Goal: Transaction & Acquisition: Book appointment/travel/reservation

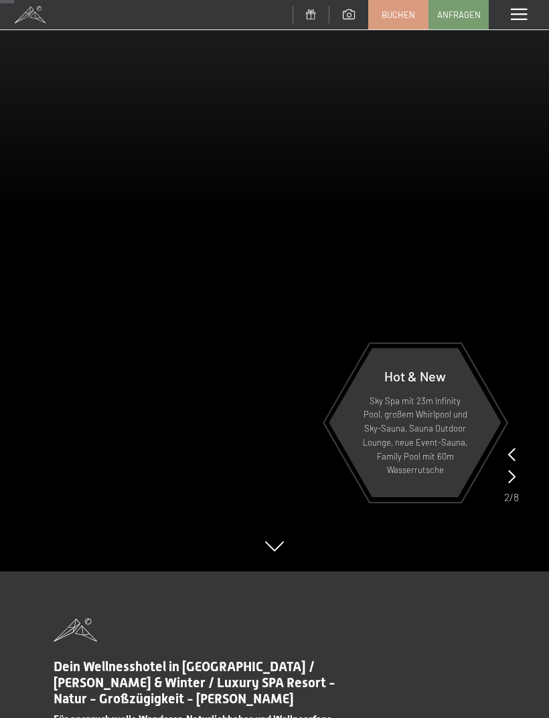
scroll to position [165, 0]
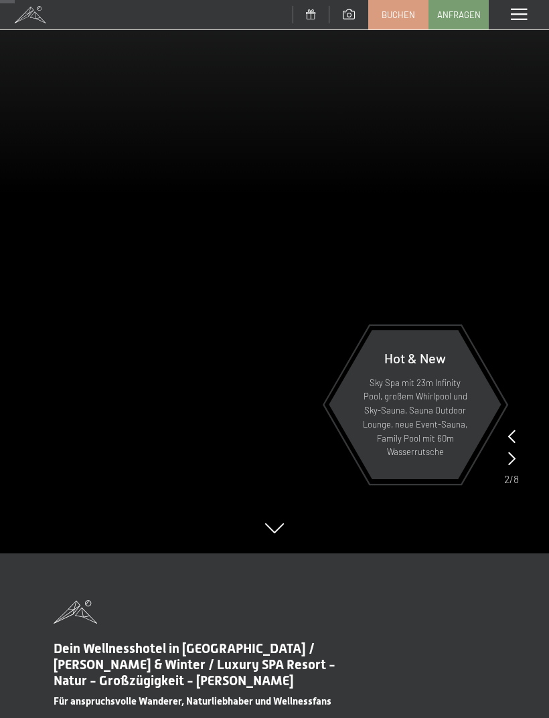
click at [511, 452] on icon at bounding box center [511, 458] width 7 height 13
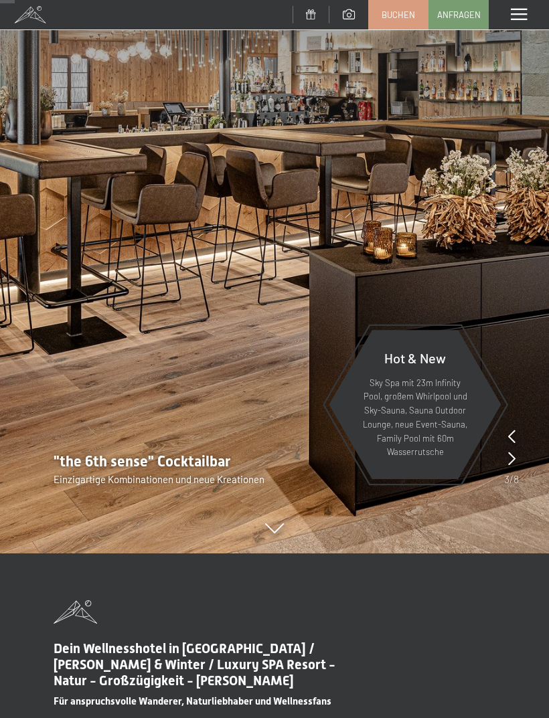
click at [513, 444] on div at bounding box center [511, 437] width 7 height 19
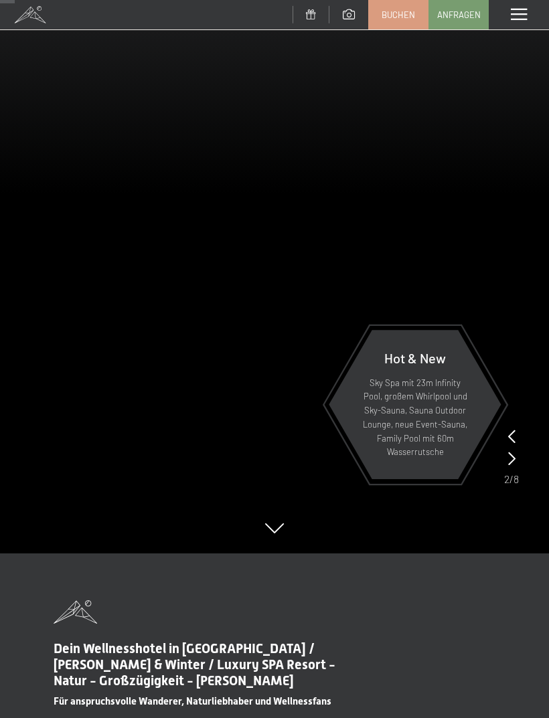
click at [519, 458] on video at bounding box center [274, 194] width 549 height 718
click at [514, 456] on icon at bounding box center [511, 458] width 7 height 13
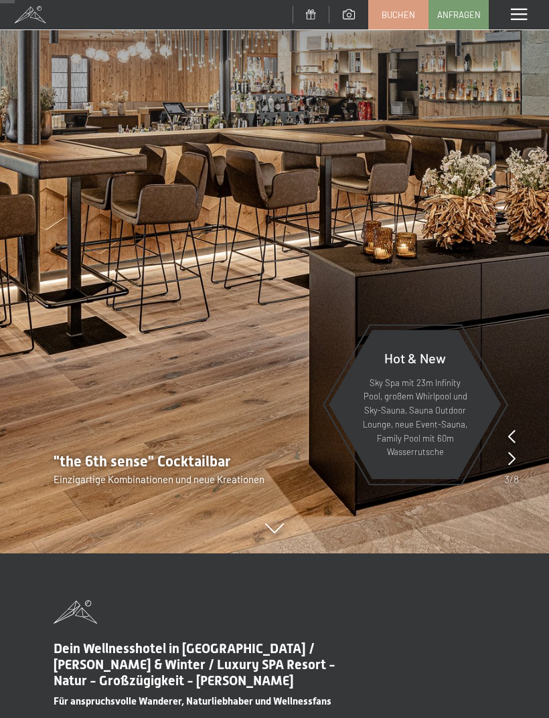
click at [502, 454] on div "Hot & New Sky Spa mit 23m Infinity Pool, großem Whirlpool und Sky-Sauna, Sauna …" at bounding box center [415, 405] width 174 height 177
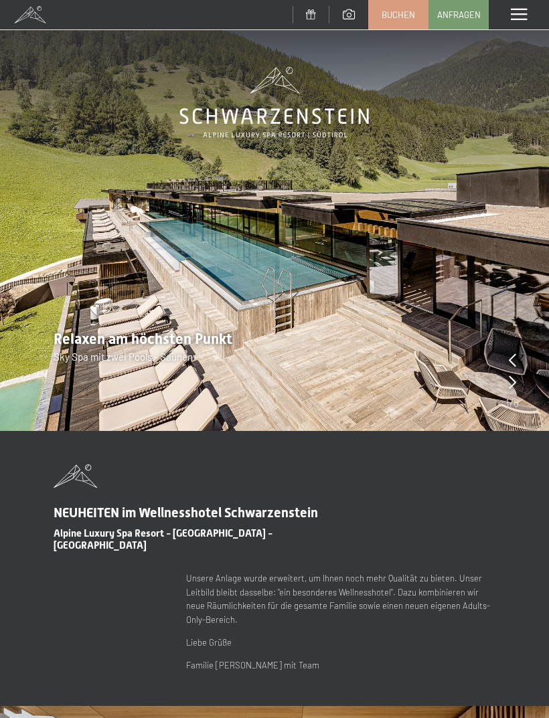
click at [525, 9] on span at bounding box center [519, 15] width 16 height 12
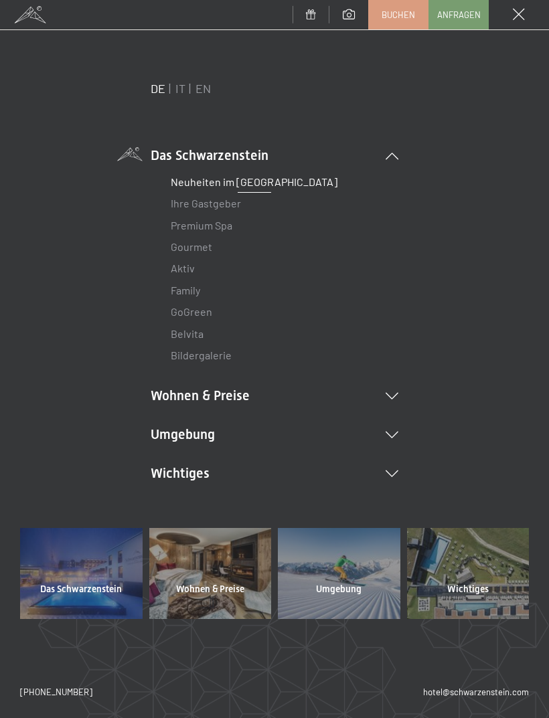
click at [398, 386] on li "Wohnen & Preise Inklusivleistungen Zimmer & Preise Liste Angebote Liste Familie…" at bounding box center [275, 395] width 248 height 19
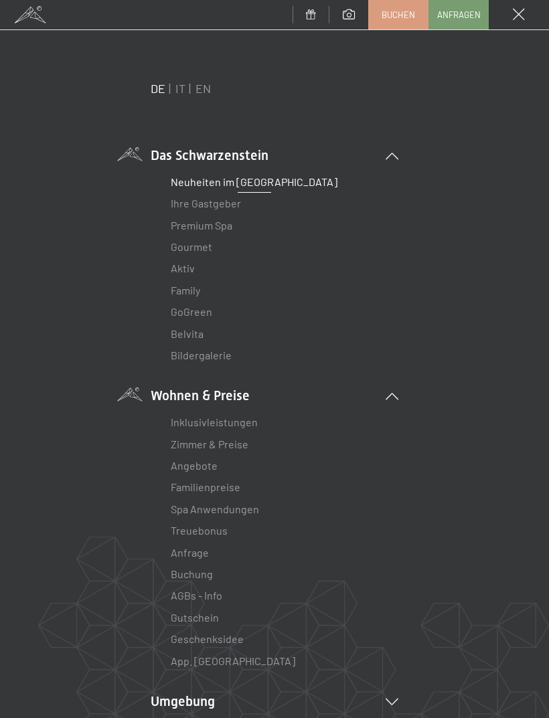
click at [236, 417] on link "Inklusivleistungen" at bounding box center [214, 422] width 87 height 13
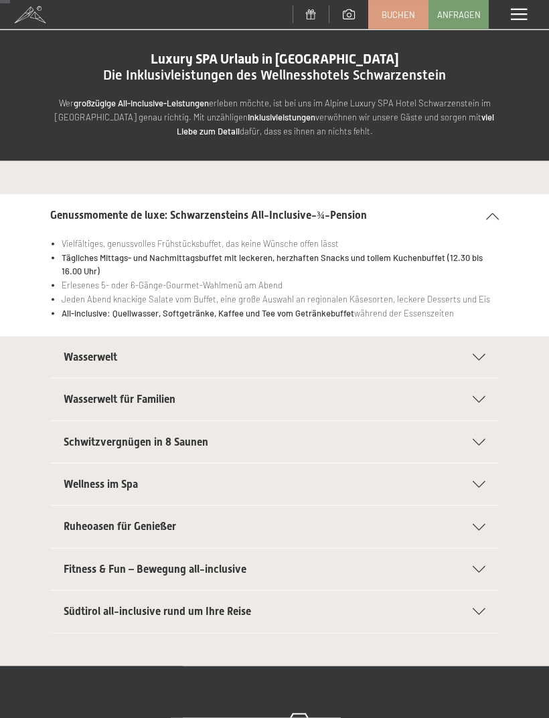
scroll to position [27, 0]
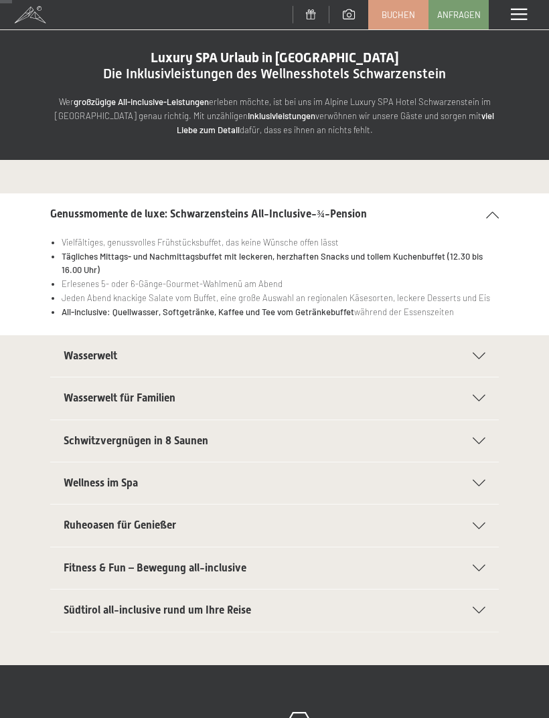
click at [482, 388] on div "Wasserwelt für Familien" at bounding box center [275, 397] width 422 height 41
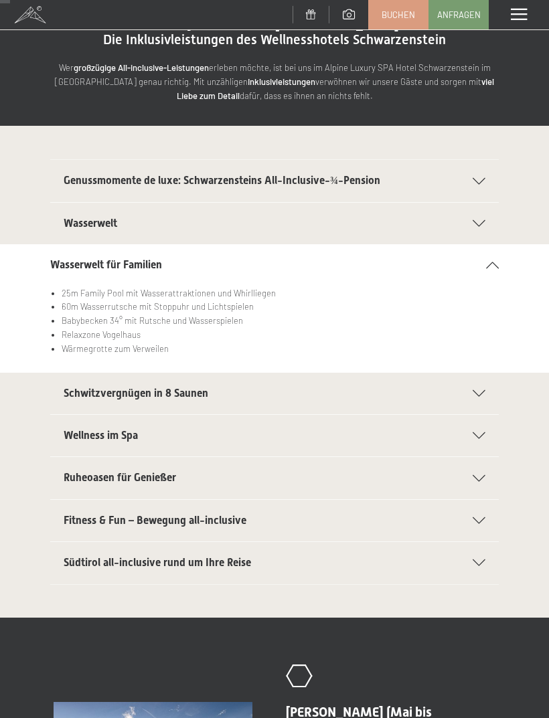
scroll to position [0, 0]
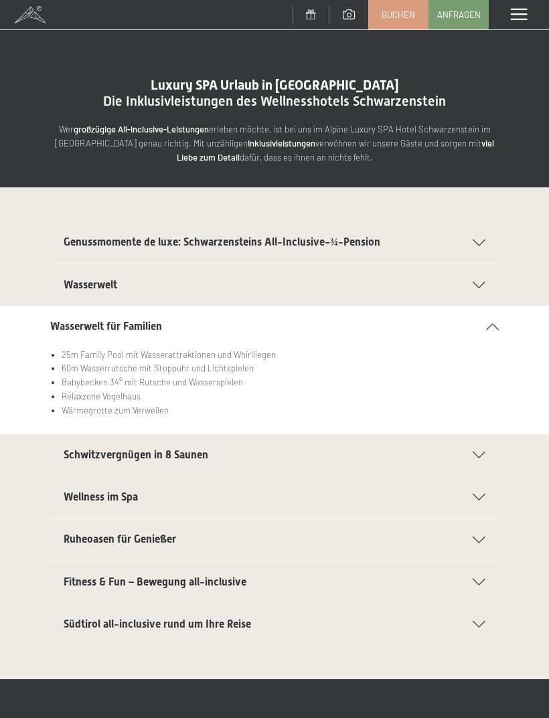
click at [519, 13] on span at bounding box center [519, 15] width 16 height 12
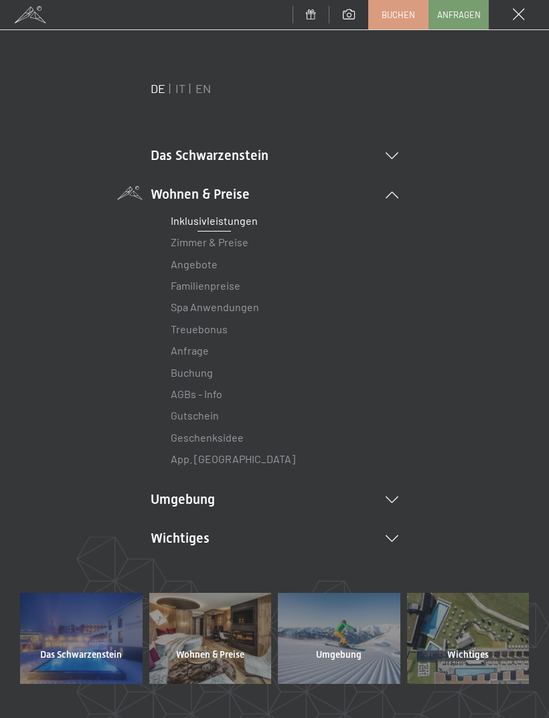
click at [216, 247] on link "Zimmer & Preise" at bounding box center [210, 242] width 78 height 13
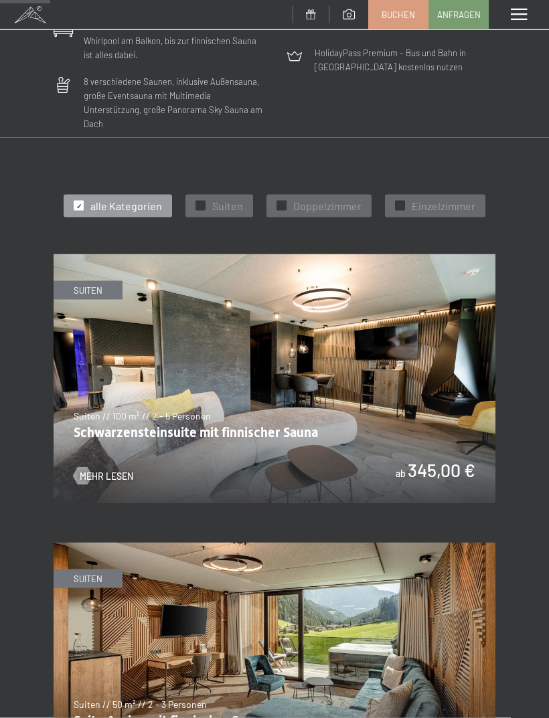
scroll to position [465, 0]
click at [207, 194] on div "✓ Suiten" at bounding box center [219, 205] width 68 height 23
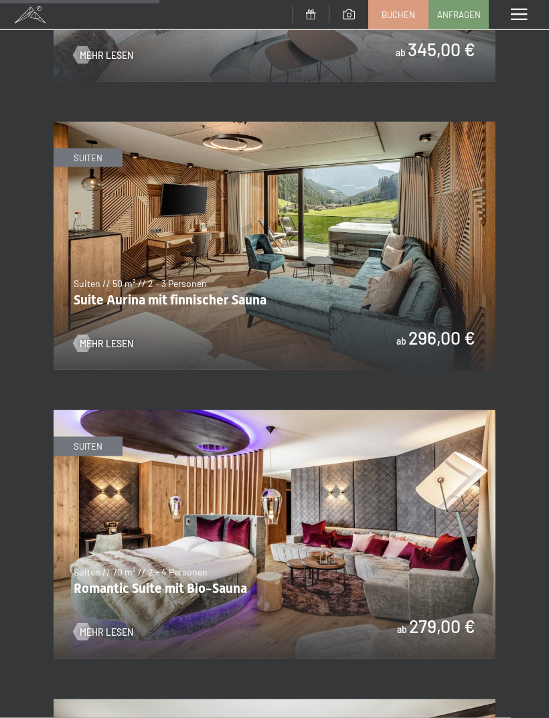
scroll to position [887, 0]
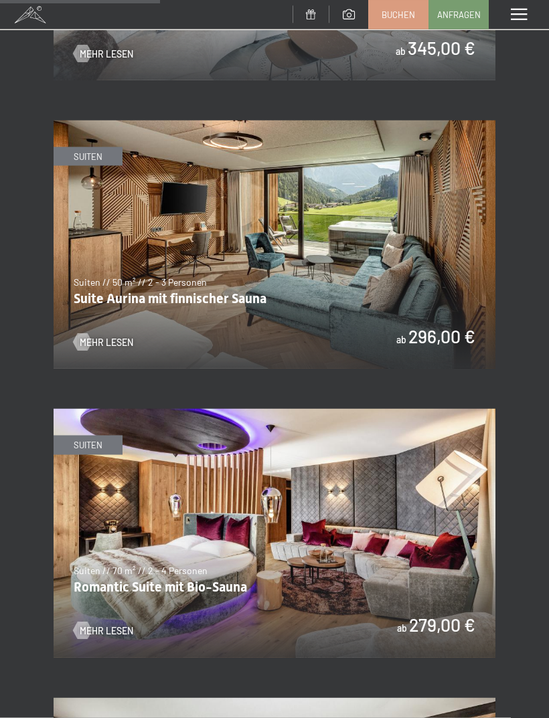
click at [118, 627] on img at bounding box center [275, 533] width 442 height 248
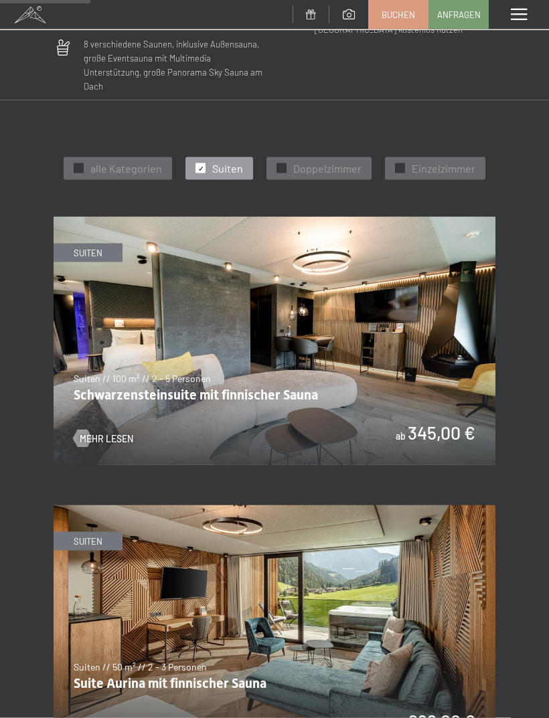
scroll to position [504, 0]
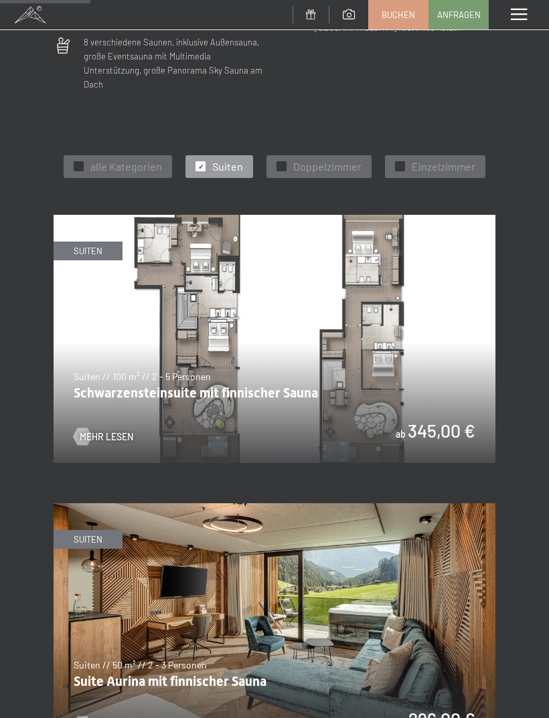
click at [452, 335] on img at bounding box center [275, 339] width 442 height 248
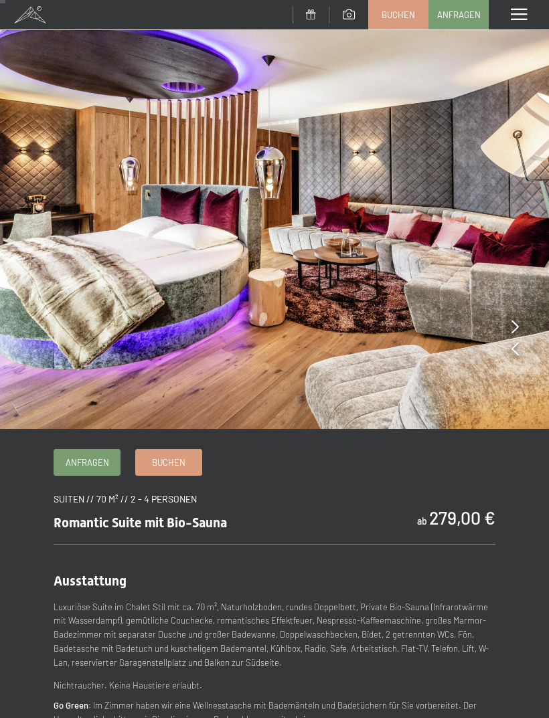
scroll to position [23, 0]
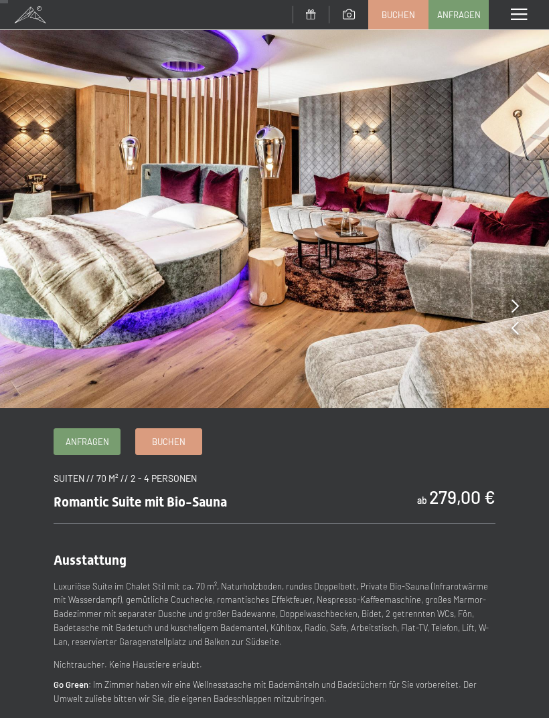
click at [518, 296] on img at bounding box center [274, 192] width 549 height 431
click at [513, 303] on icon at bounding box center [514, 305] width 7 height 13
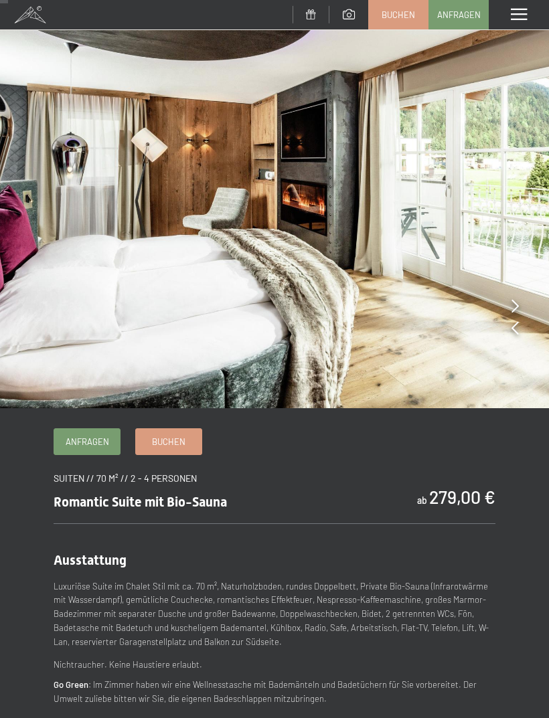
click at [505, 306] on img at bounding box center [274, 192] width 549 height 431
click at [515, 303] on icon at bounding box center [514, 305] width 7 height 13
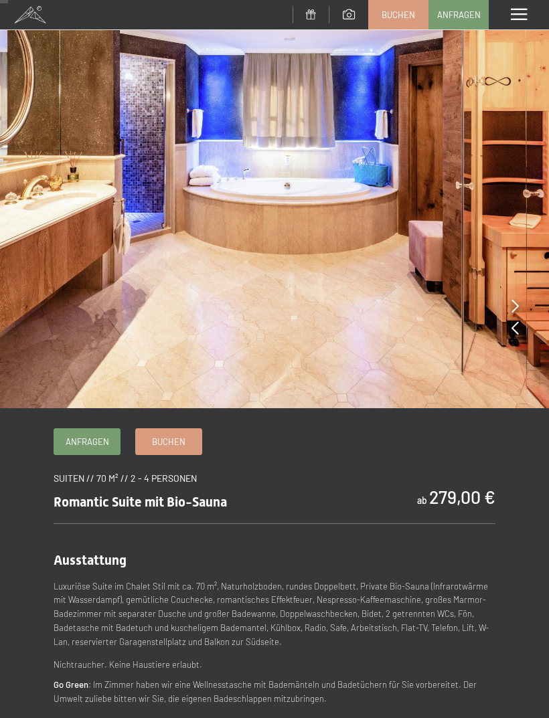
click at [515, 304] on icon at bounding box center [514, 305] width 7 height 13
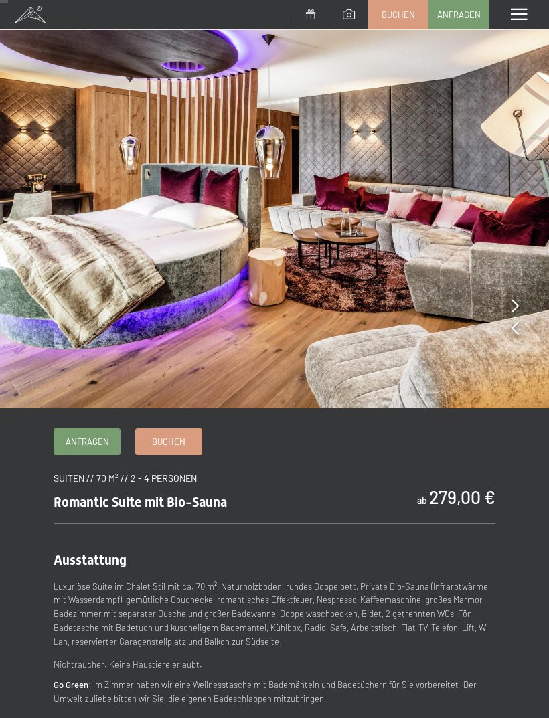
click at [515, 304] on icon at bounding box center [514, 305] width 7 height 13
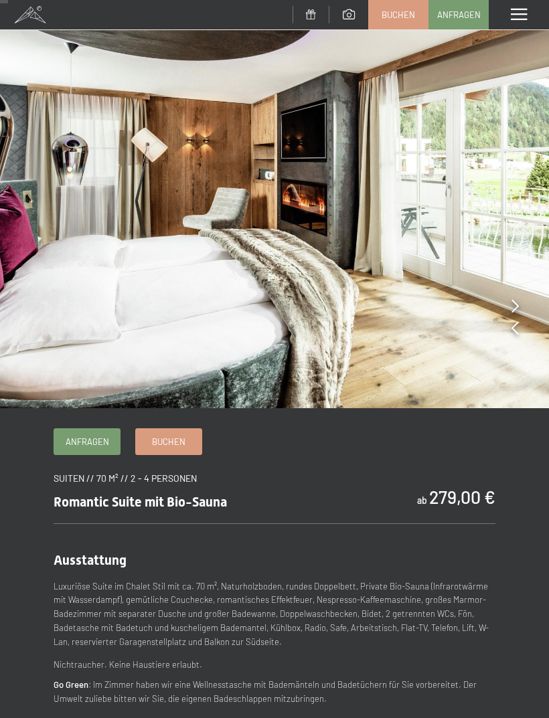
click at [513, 305] on icon at bounding box center [514, 305] width 7 height 13
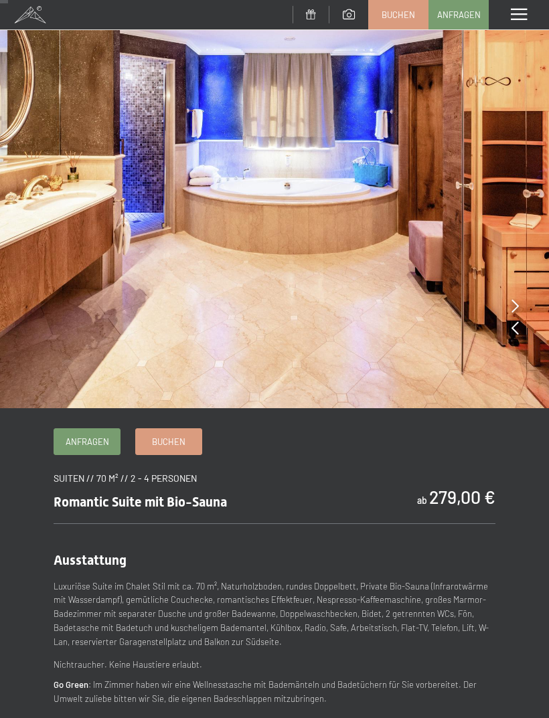
click at [518, 303] on icon at bounding box center [514, 305] width 7 height 13
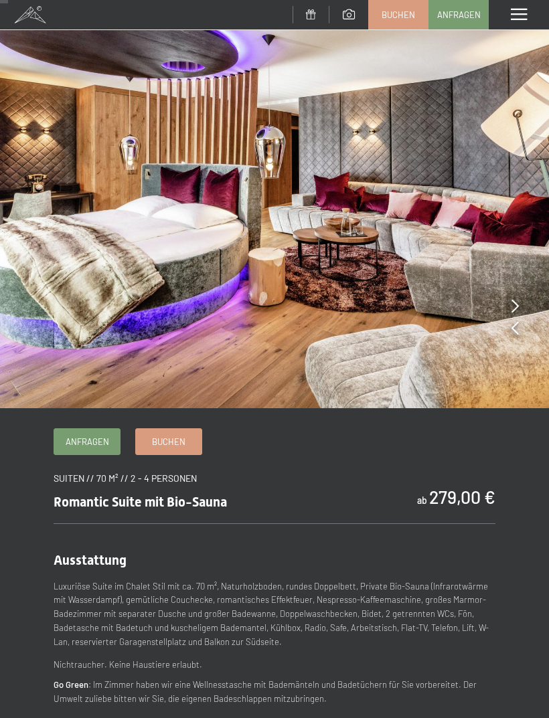
scroll to position [0, 0]
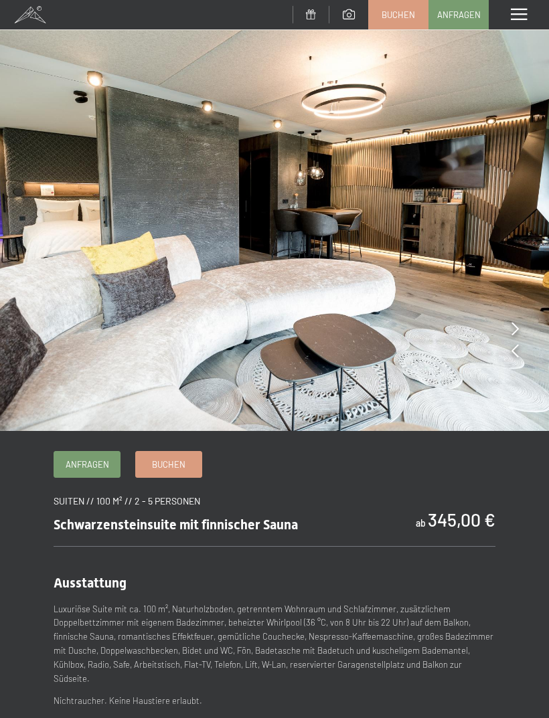
click at [512, 327] on icon at bounding box center [514, 328] width 7 height 13
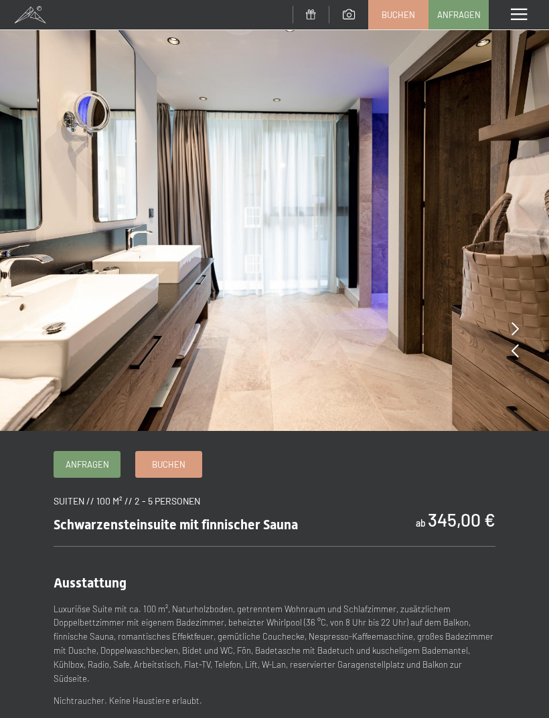
click at [511, 329] on icon at bounding box center [514, 328] width 7 height 13
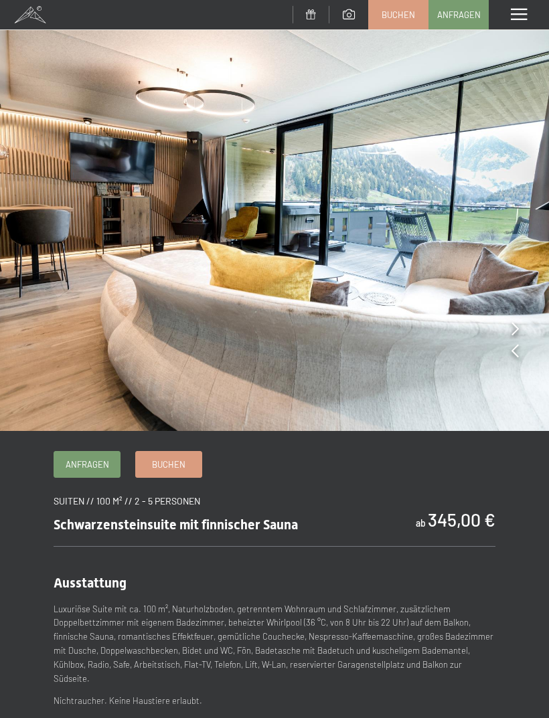
click at [514, 330] on icon at bounding box center [514, 328] width 7 height 13
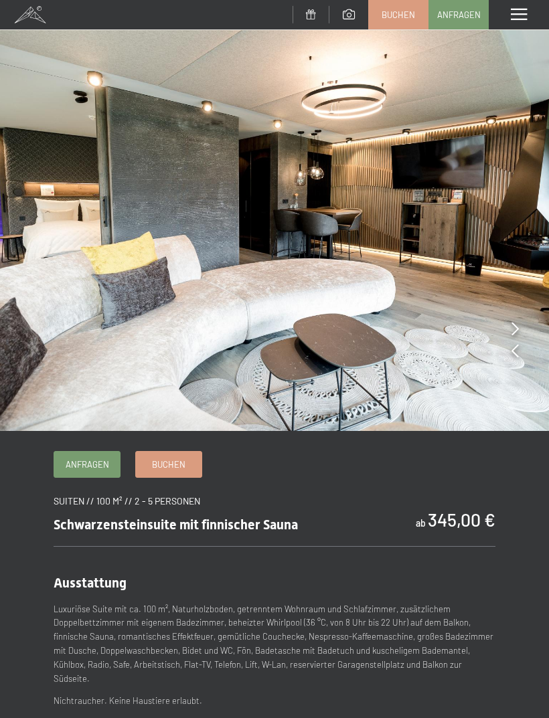
click at [517, 330] on icon at bounding box center [514, 328] width 7 height 13
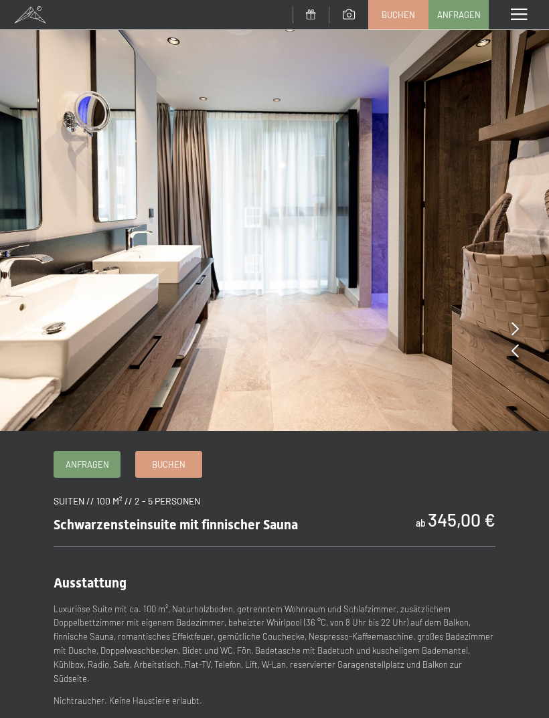
click at [516, 331] on icon at bounding box center [514, 328] width 7 height 13
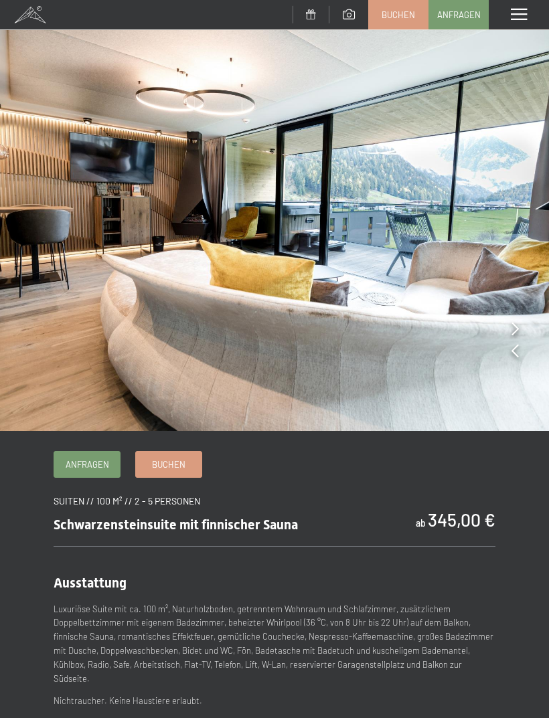
click at [514, 333] on icon at bounding box center [514, 328] width 7 height 13
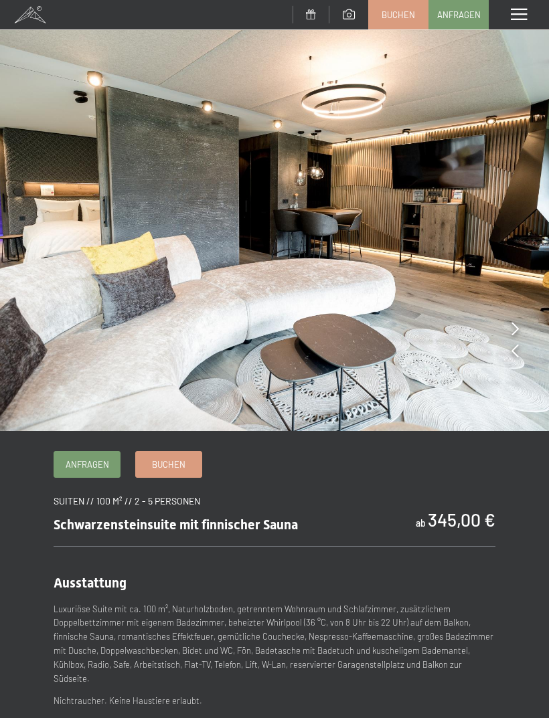
click at [514, 333] on icon at bounding box center [514, 328] width 7 height 13
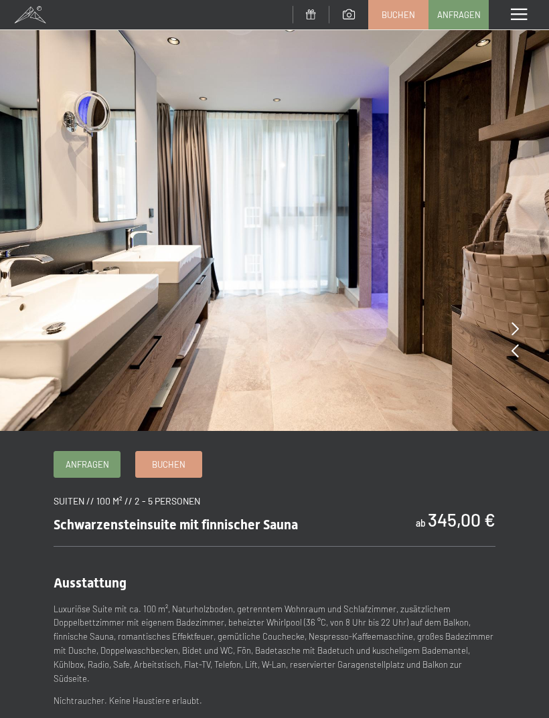
click at [517, 331] on icon at bounding box center [514, 328] width 7 height 13
